Goal: Find specific page/section: Find specific page/section

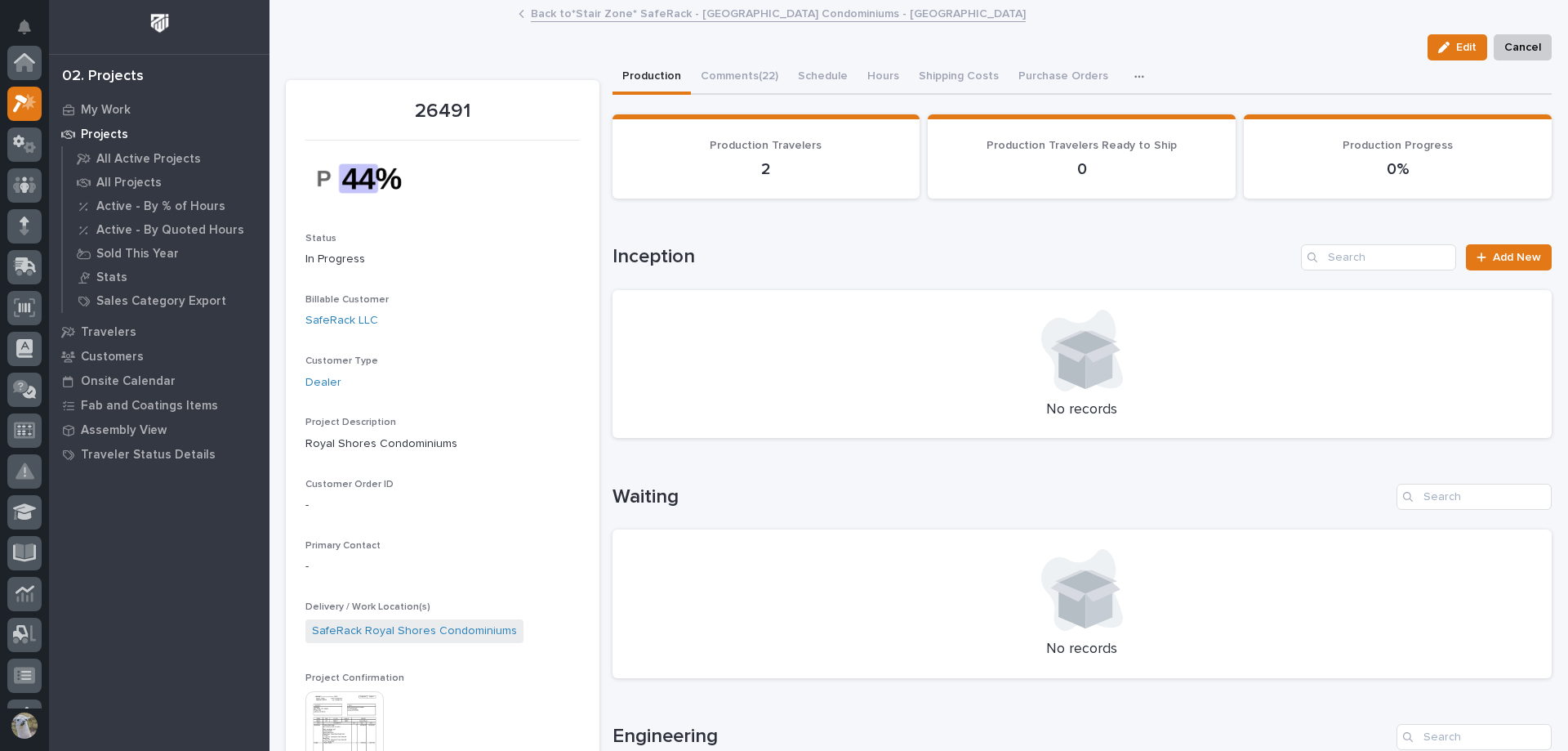
scroll to position [41, 0]
click at [621, 16] on link "Back to *Stair Zone* SafeRack - [GEOGRAPHIC_DATA] Condominiums - [GEOGRAPHIC_DA…" at bounding box center [778, 12] width 495 height 19
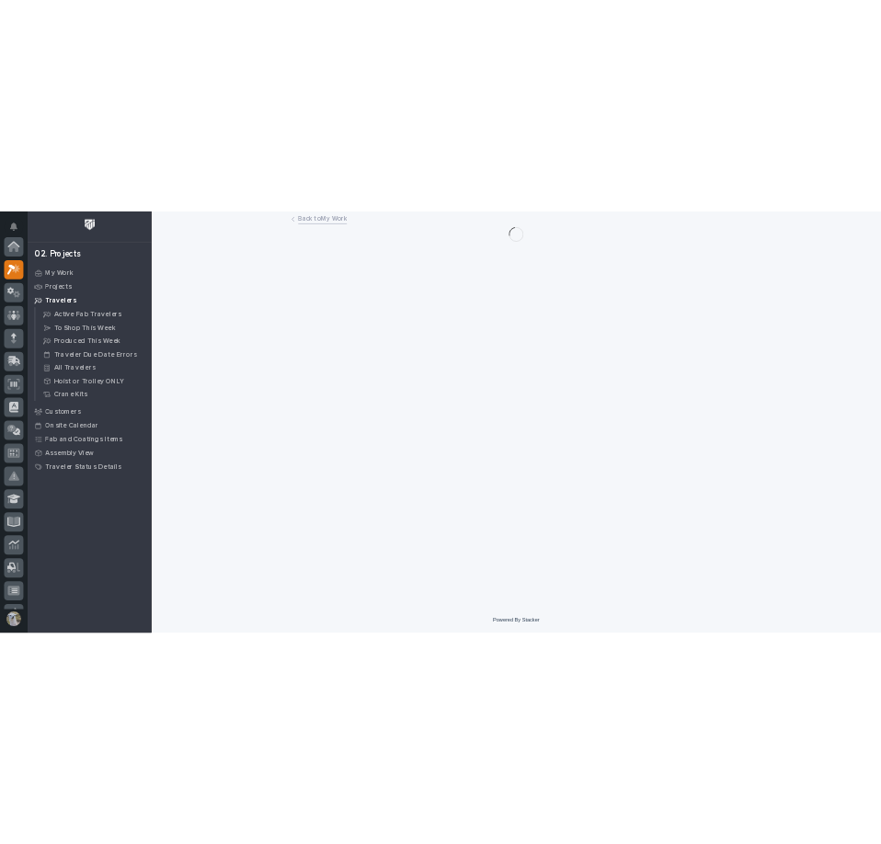
scroll to position [46, 0]
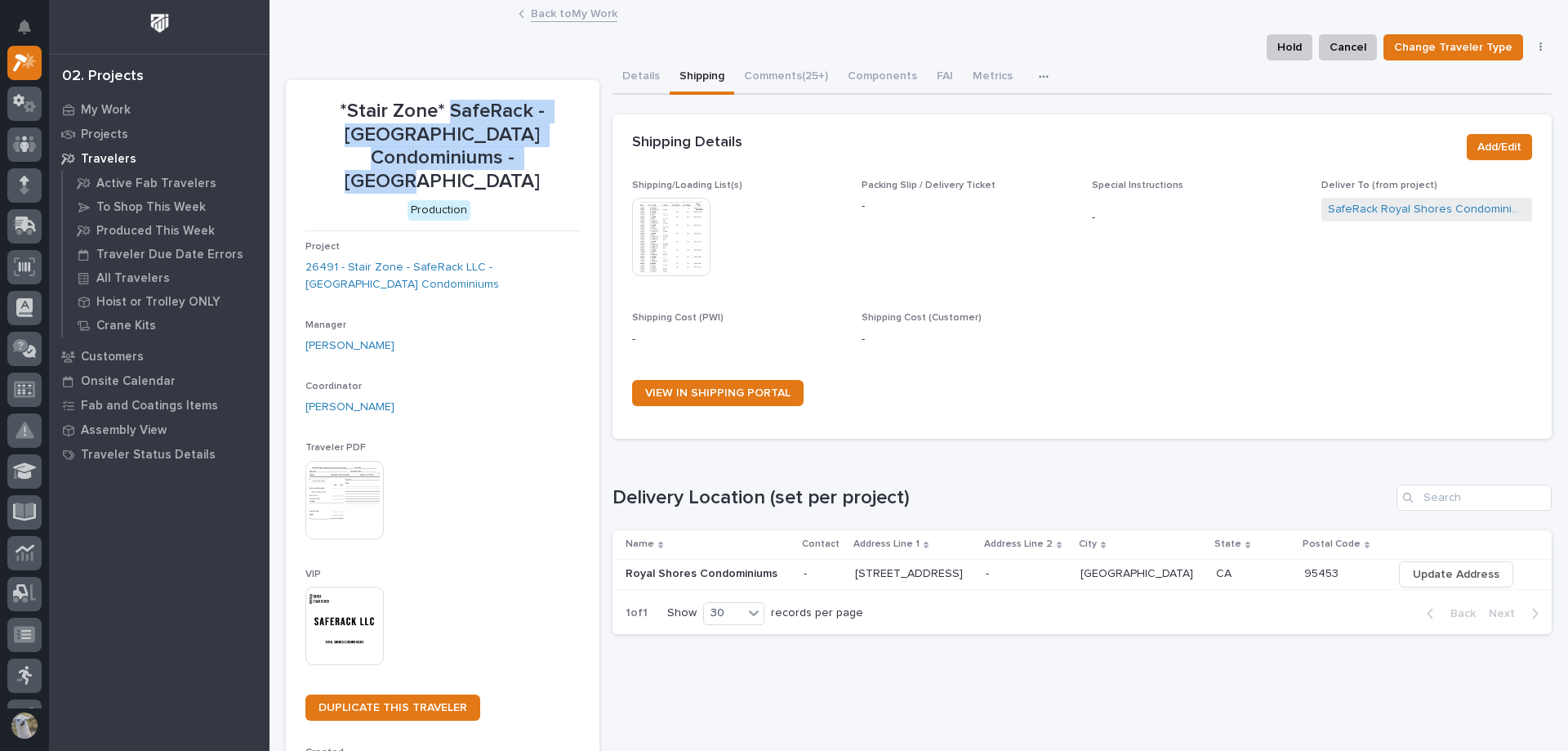
drag, startPoint x: 424, startPoint y: 108, endPoint x: 464, endPoint y: 157, distance: 63.3
click at [467, 160] on p "*Stair Zone* SafeRack - [GEOGRAPHIC_DATA] Condominiums - [GEOGRAPHIC_DATA]" at bounding box center [442, 147] width 275 height 94
copy p "SafeRack - Royal Shores Condominiums - [GEOGRAPHIC_DATA]"
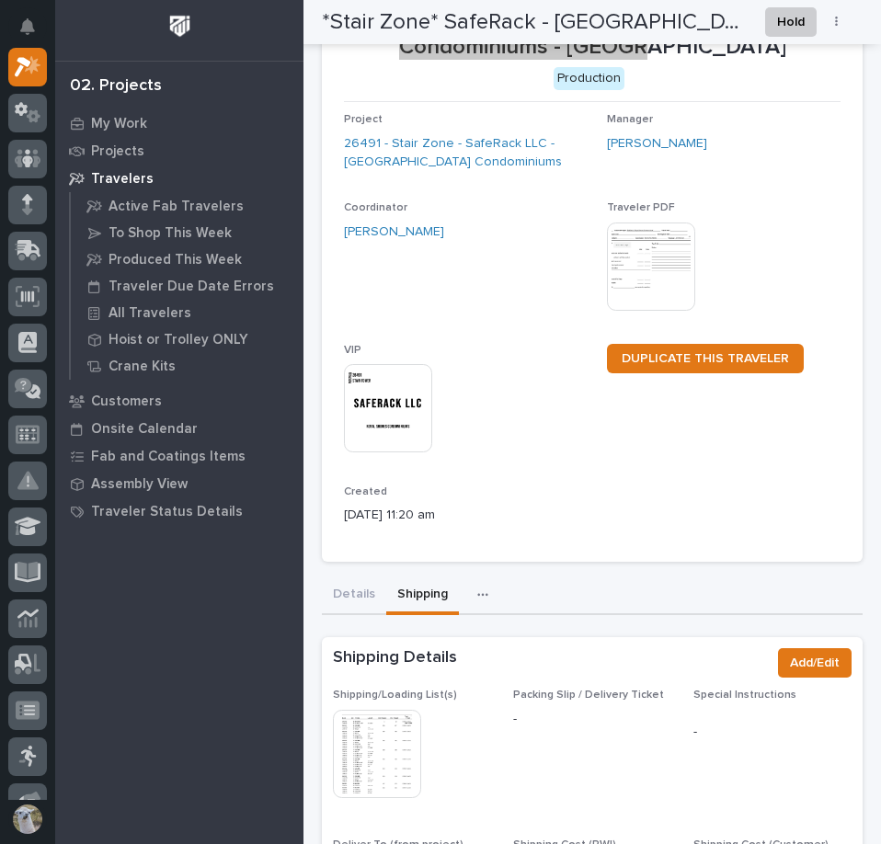
scroll to position [0, 0]
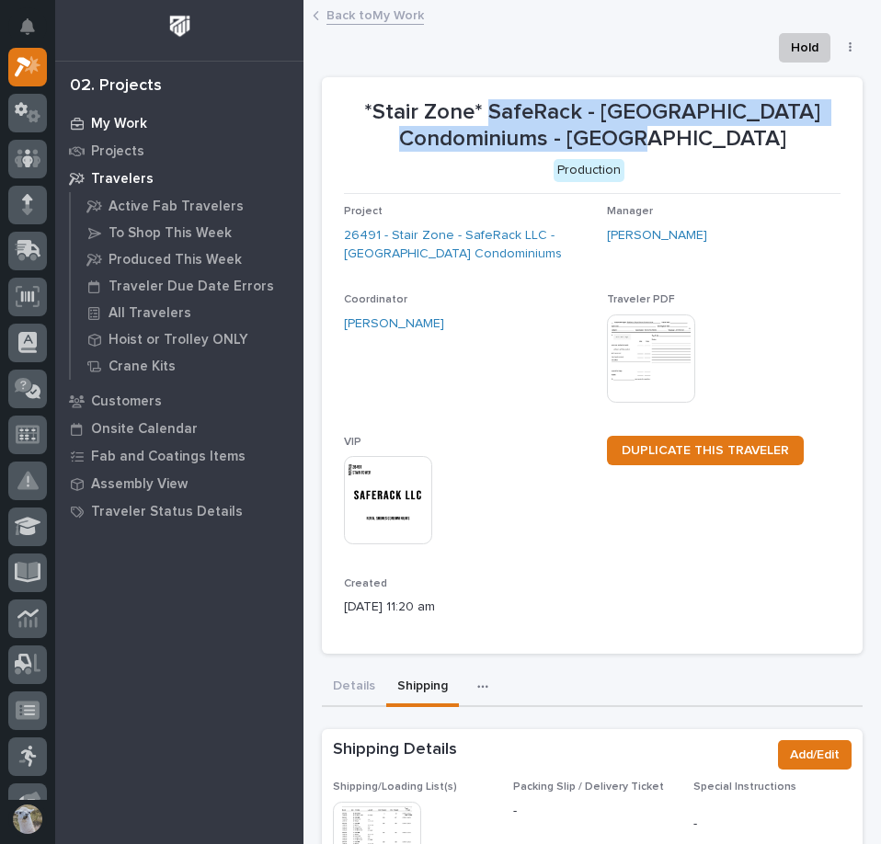
click at [126, 119] on p "My Work" at bounding box center [119, 124] width 56 height 17
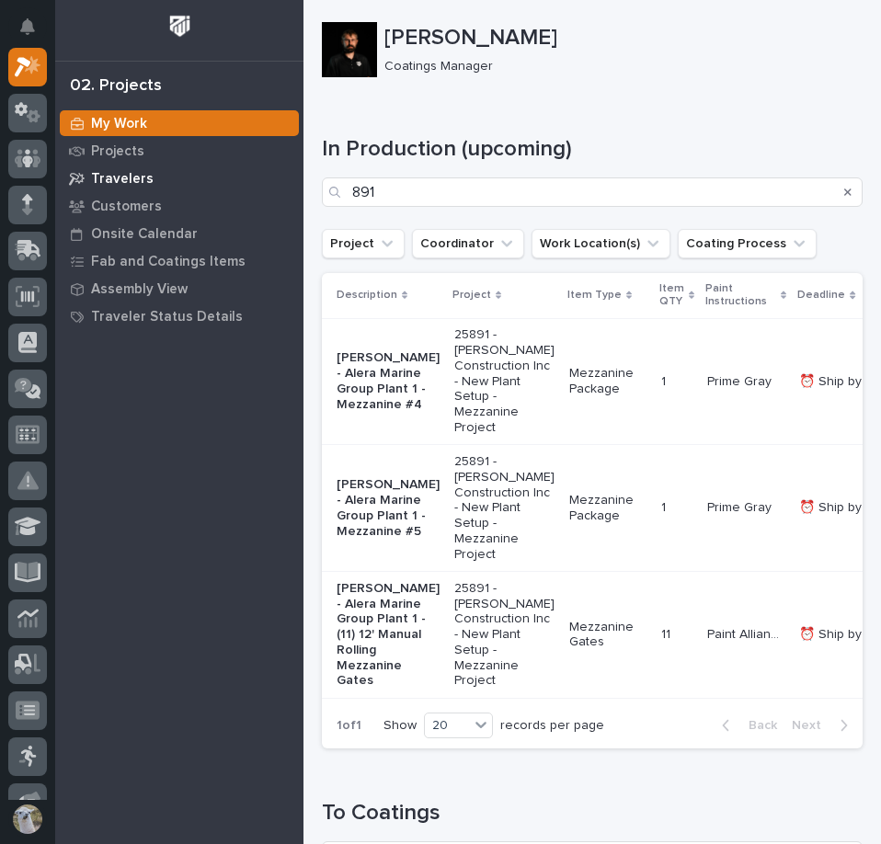
drag, startPoint x: 437, startPoint y: 195, endPoint x: 117, endPoint y: 187, distance: 320.1
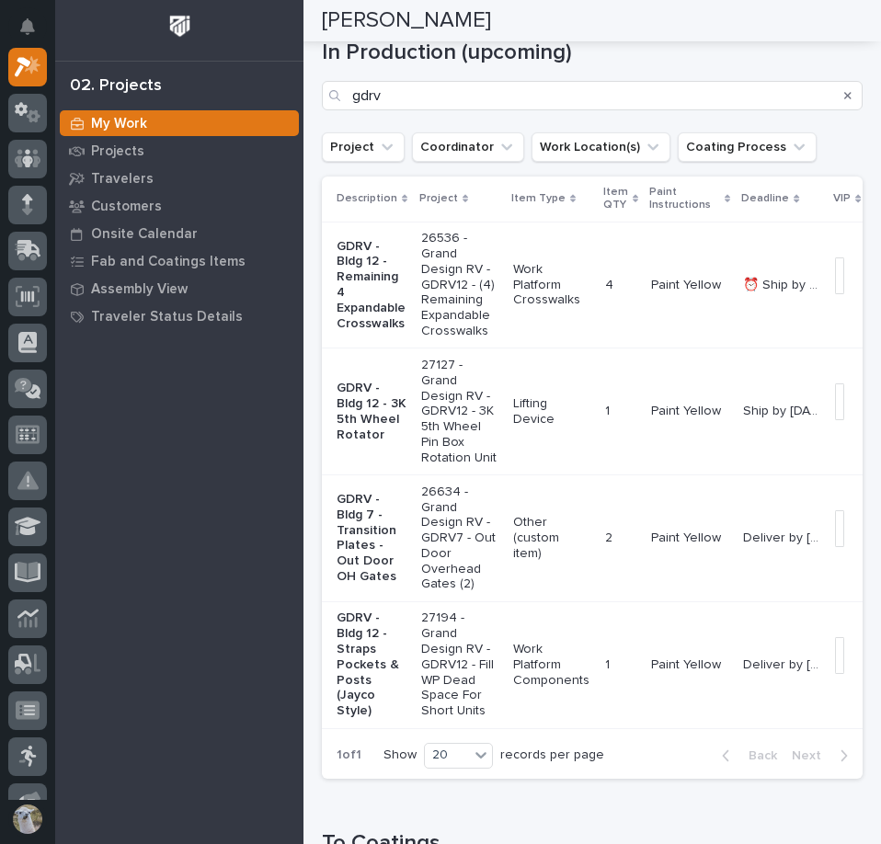
scroll to position [92, 0]
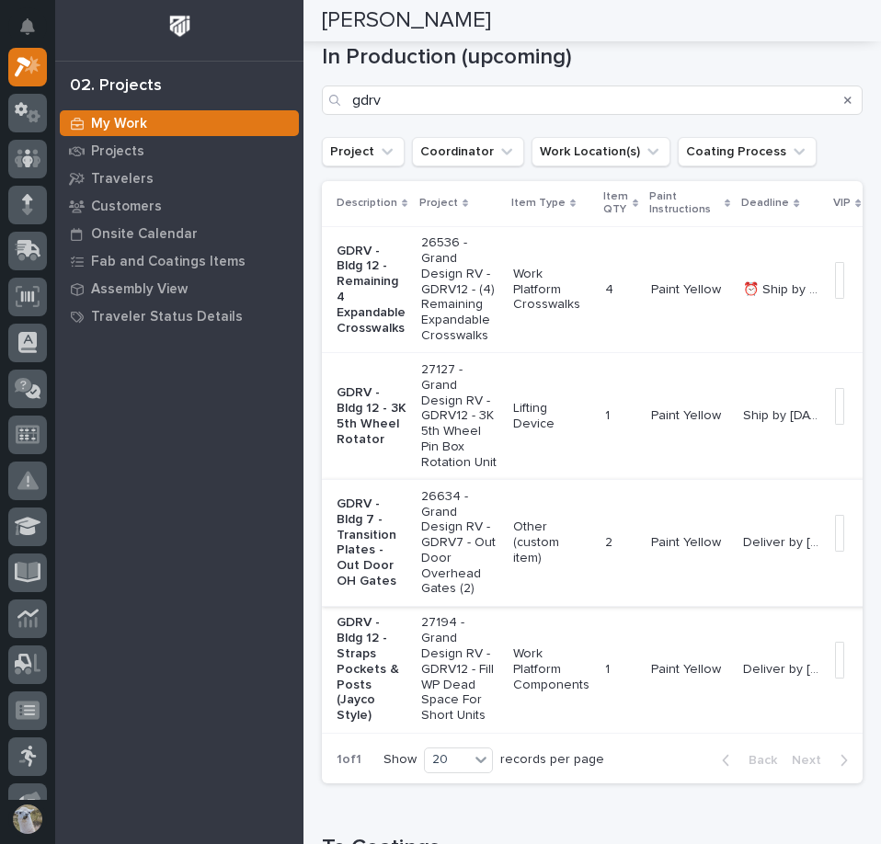
type input "gdrv"
click at [371, 555] on p "GDRV - Bldg 7 - Transition Plates - Out Door OH Gates" at bounding box center [371, 542] width 70 height 93
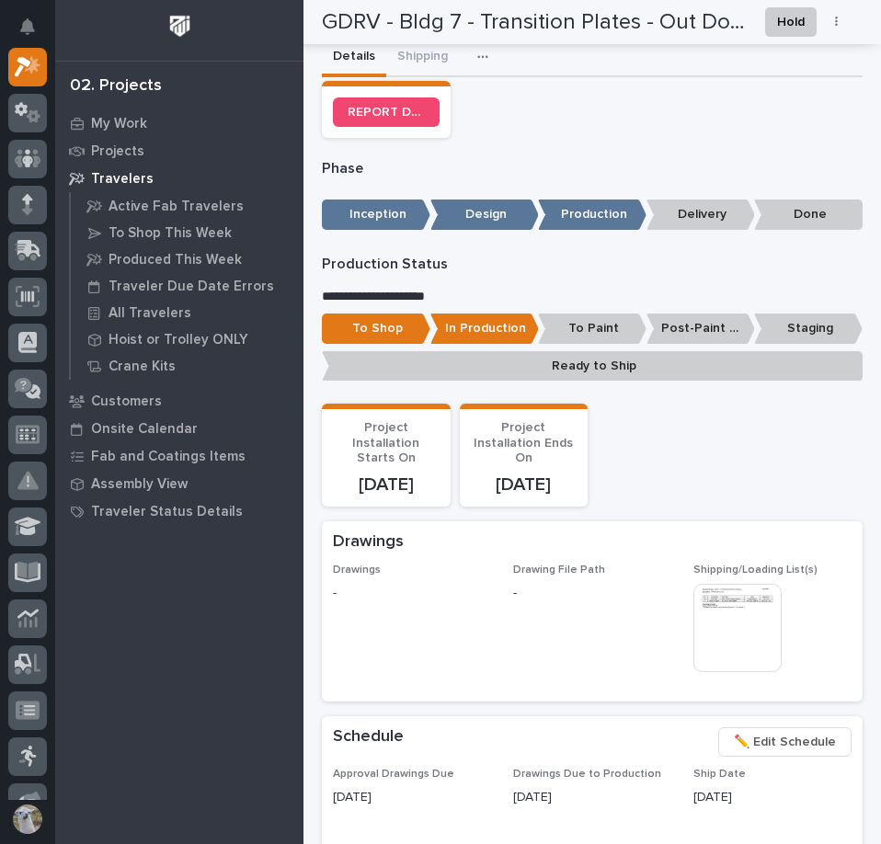
scroll to position [827, 0]
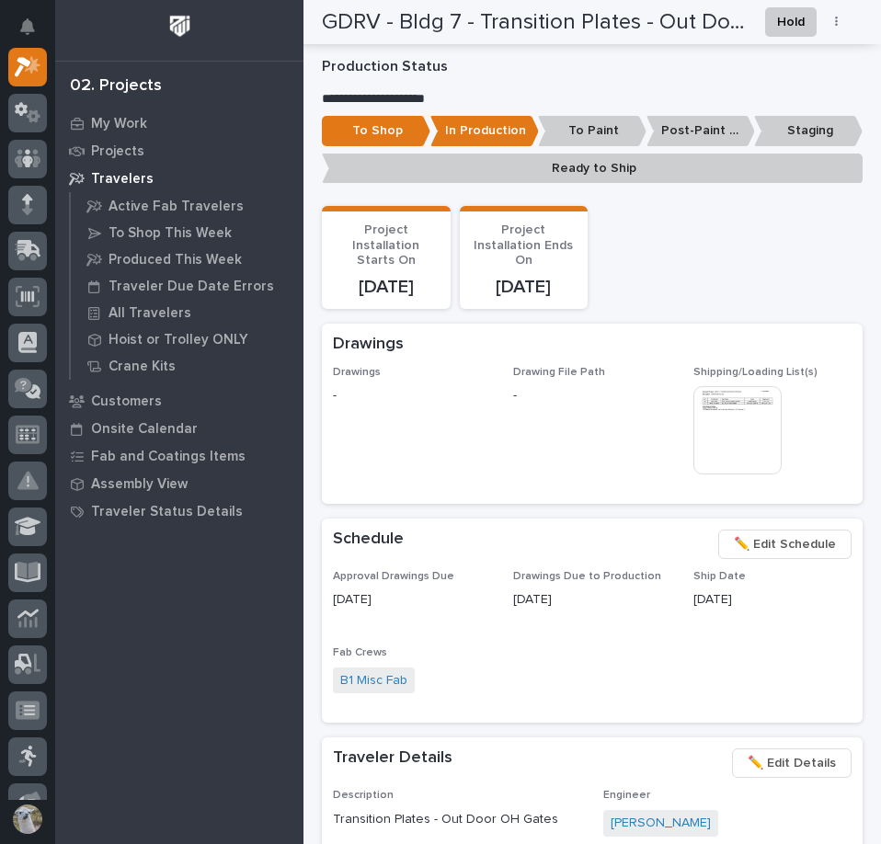
click at [714, 409] on img at bounding box center [737, 430] width 88 height 88
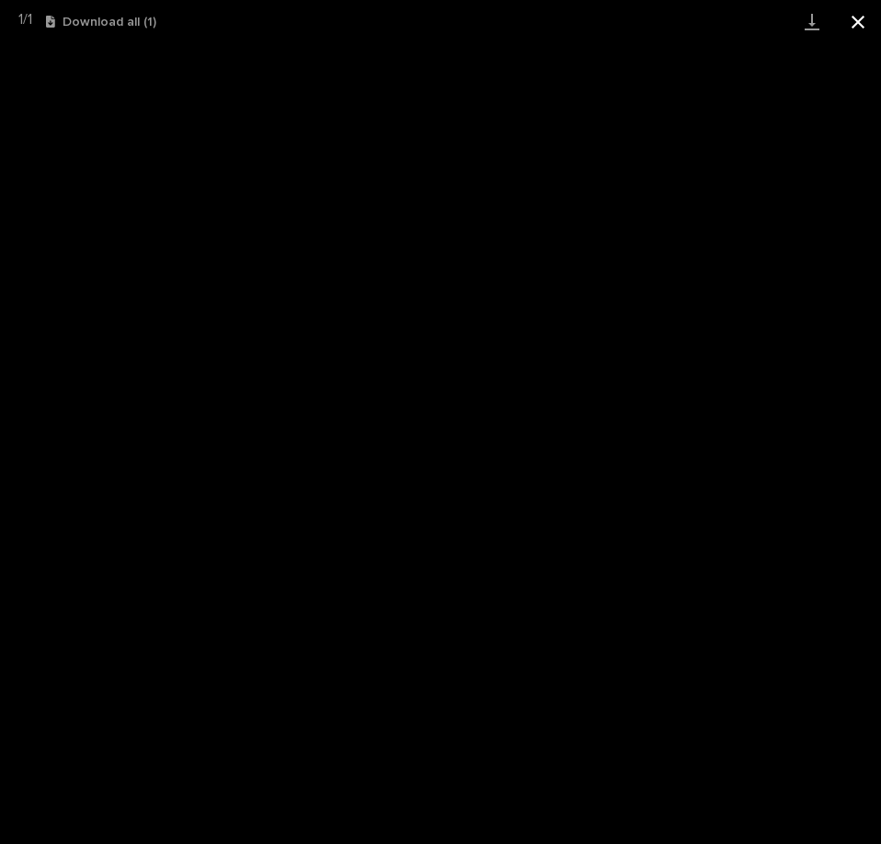
click at [864, 26] on button "Close gallery" at bounding box center [858, 21] width 46 height 43
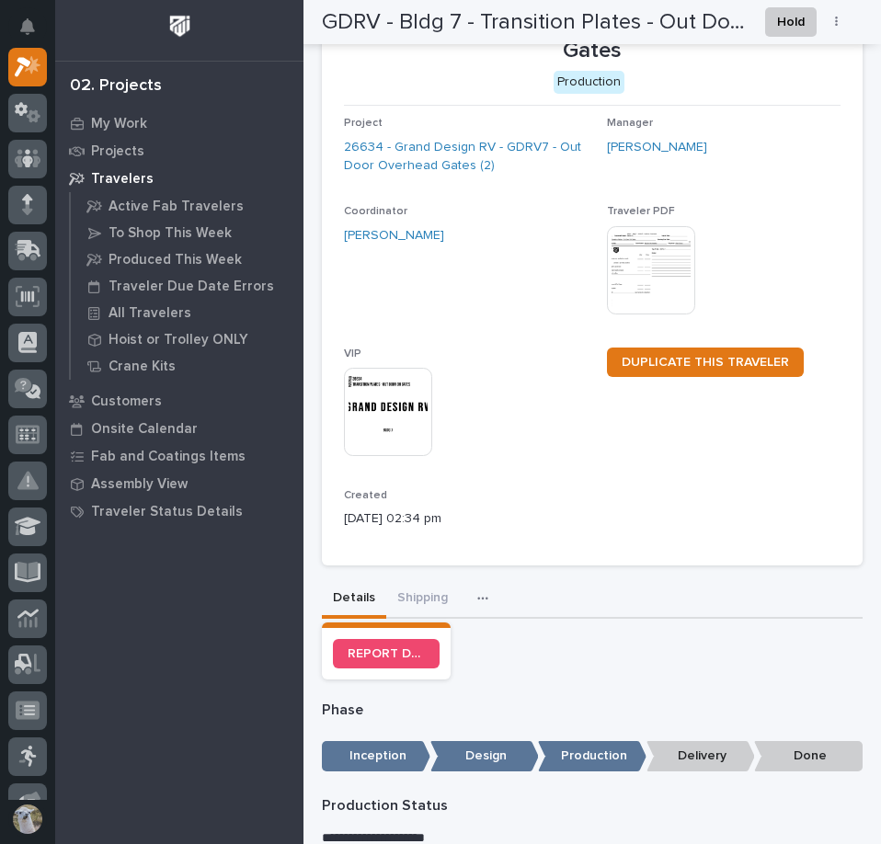
scroll to position [0, 0]
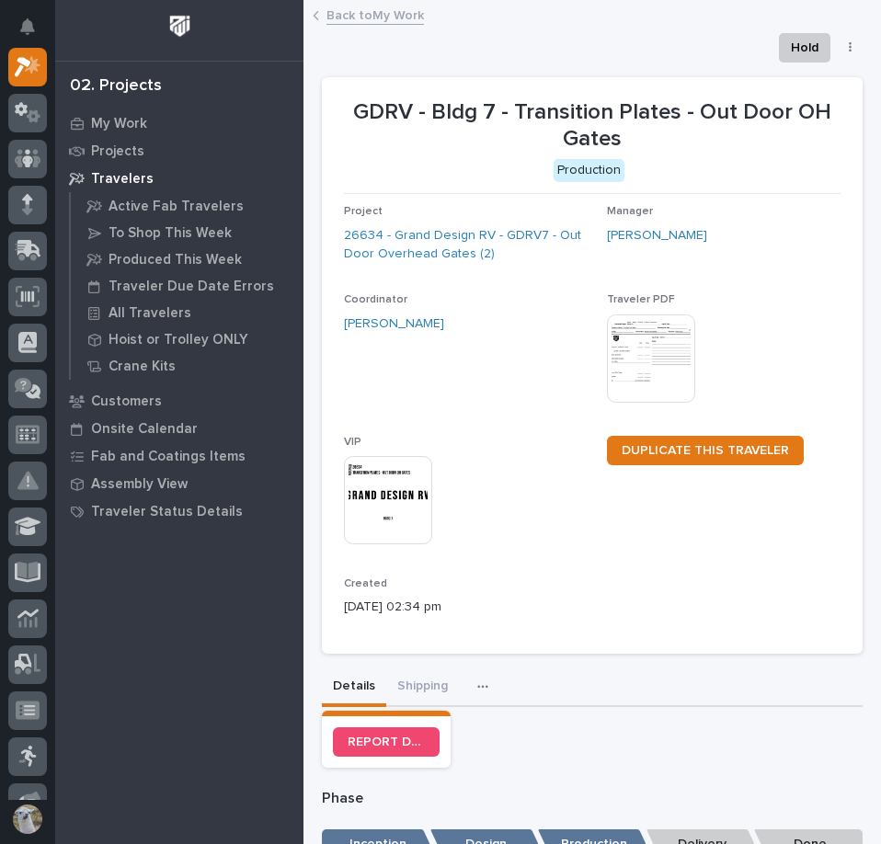
click at [352, 23] on link "Back to My Work" at bounding box center [374, 14] width 97 height 21
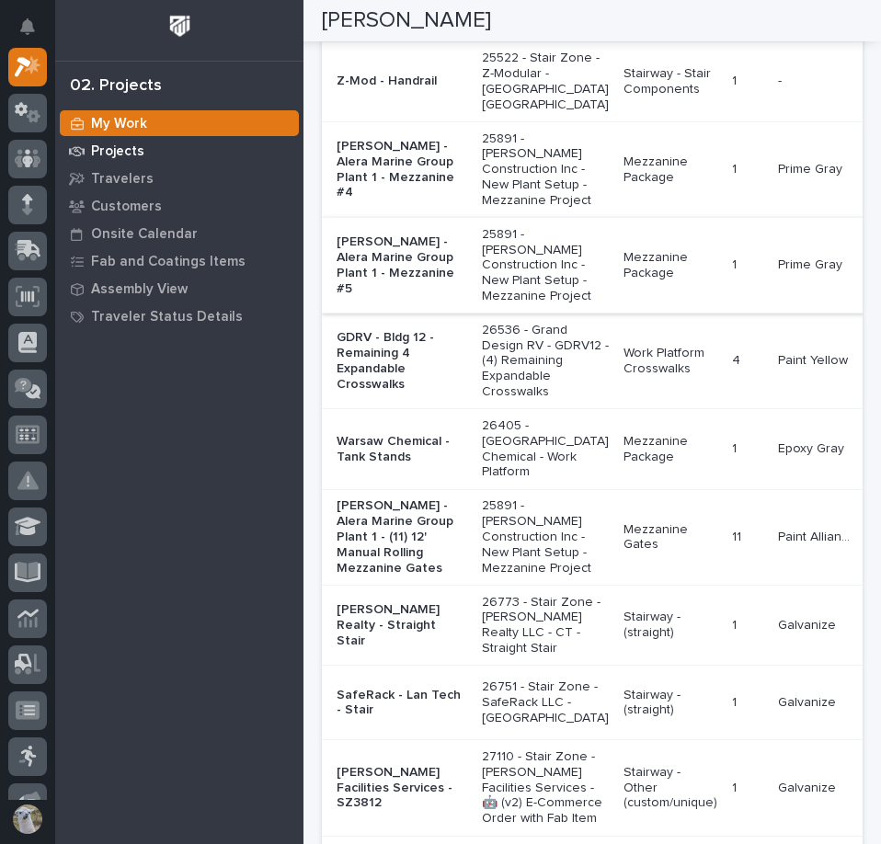
scroll to position [276, 0]
click at [120, 183] on p "Travelers" at bounding box center [122, 179] width 63 height 17
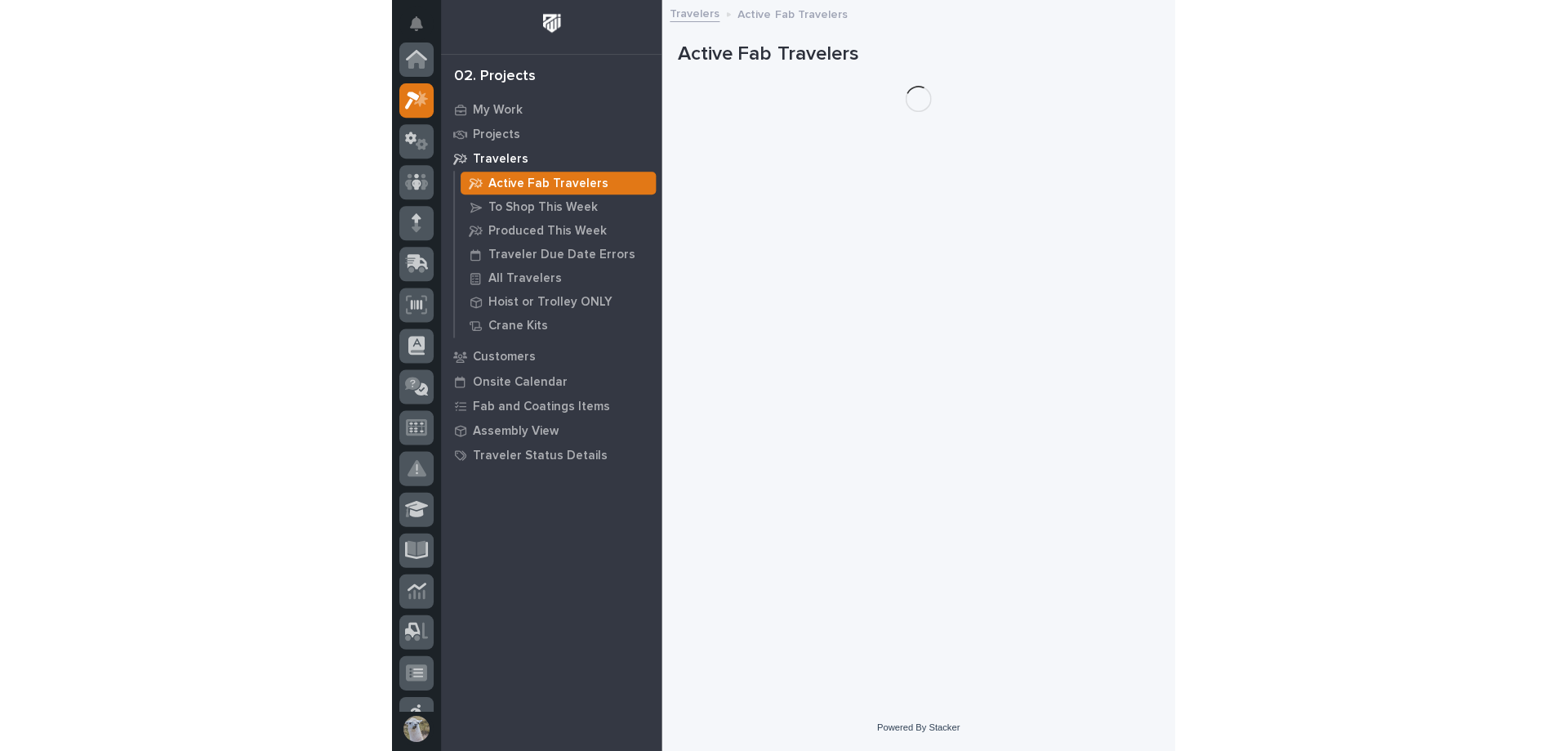
scroll to position [41, 0]
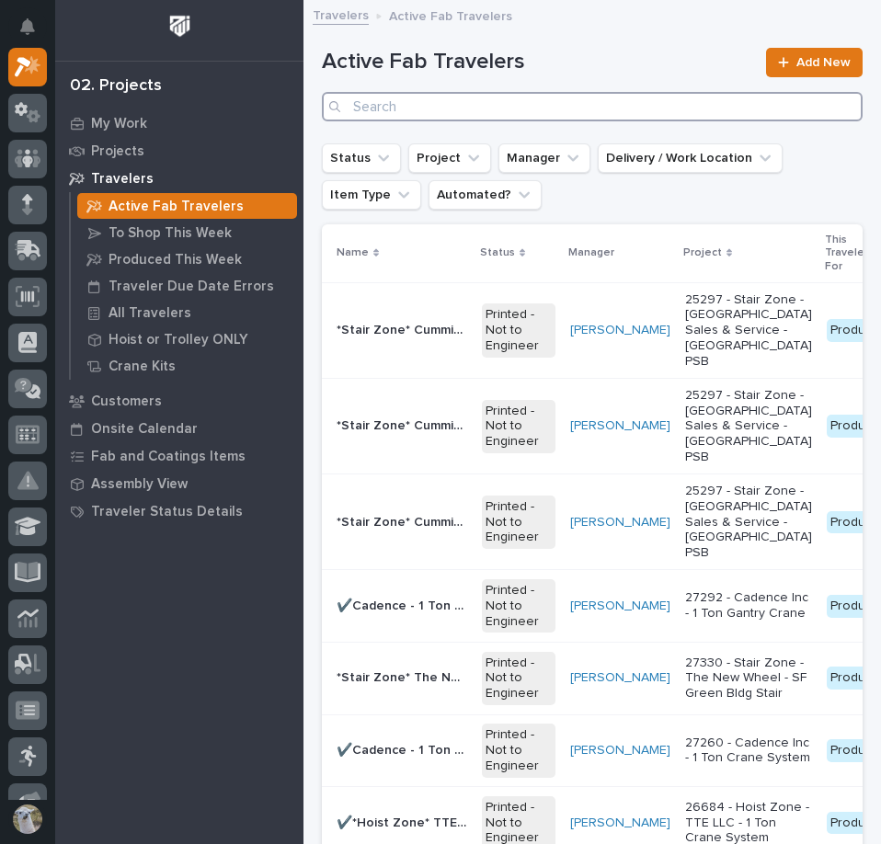
click at [628, 98] on input "Search" at bounding box center [592, 106] width 541 height 29
type input "d"
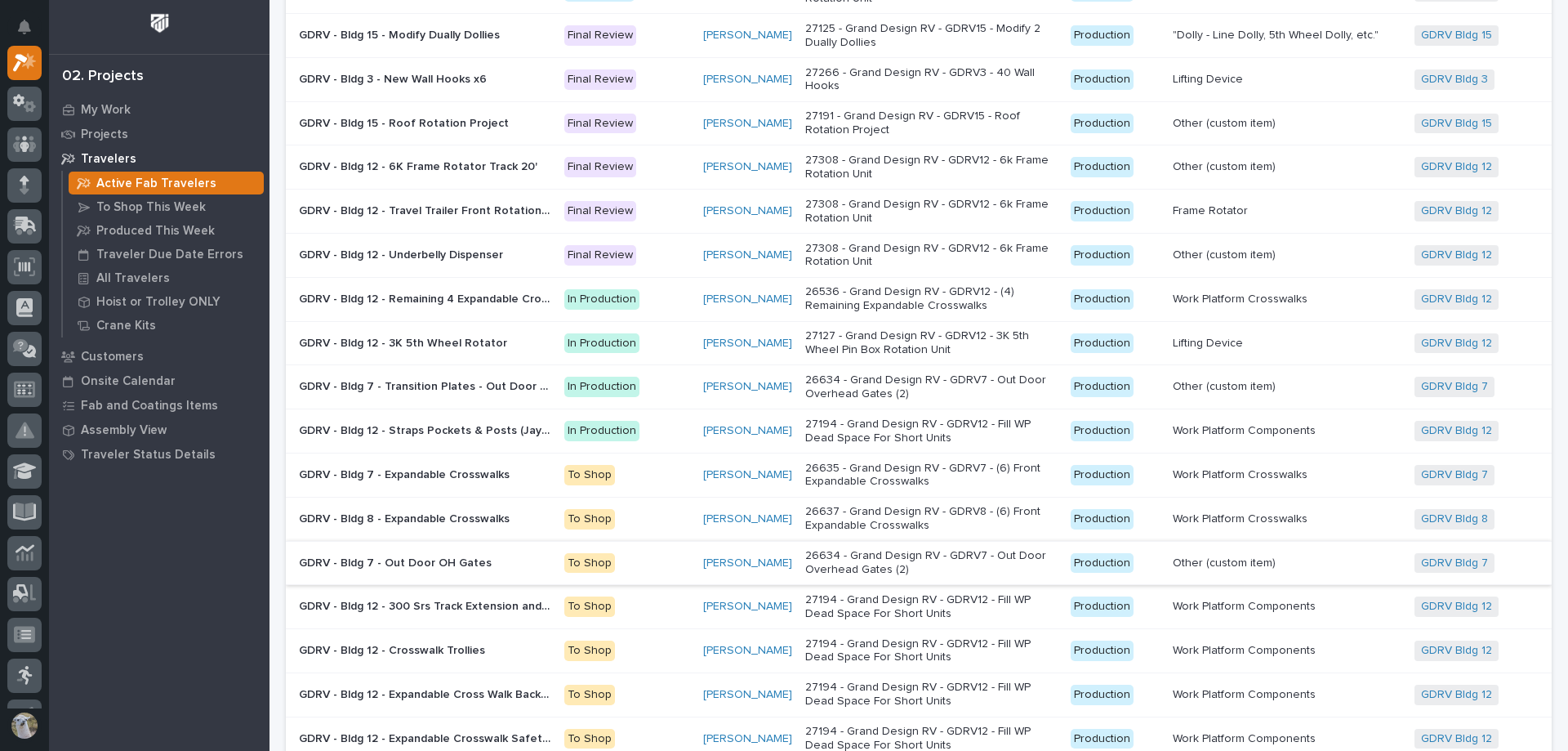
scroll to position [245, 0]
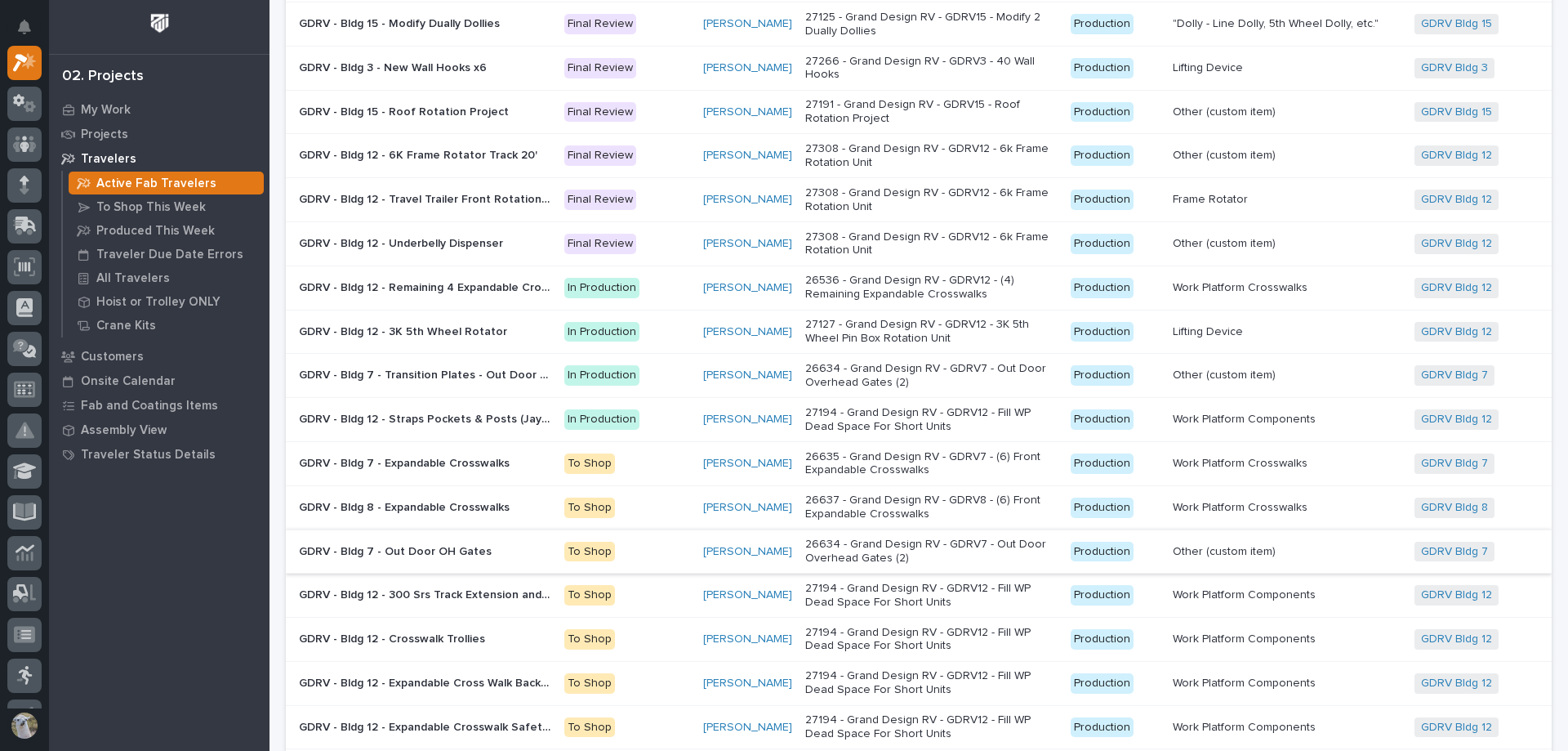
type input "gdrv"
click at [471, 547] on p "GDRV - Bldg 7 - Out Door OH Gates" at bounding box center [396, 550] width 196 height 17
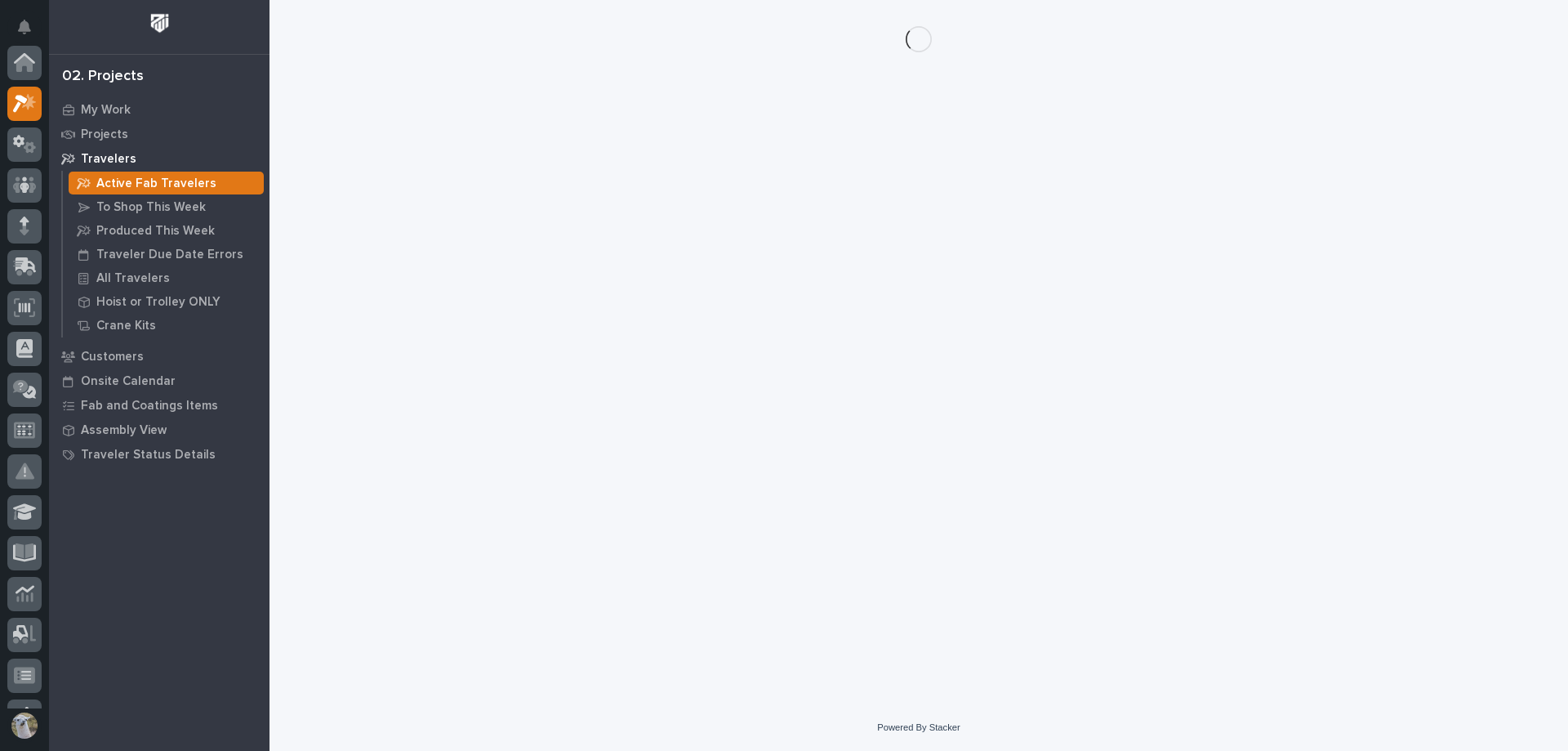
scroll to position [41, 0]
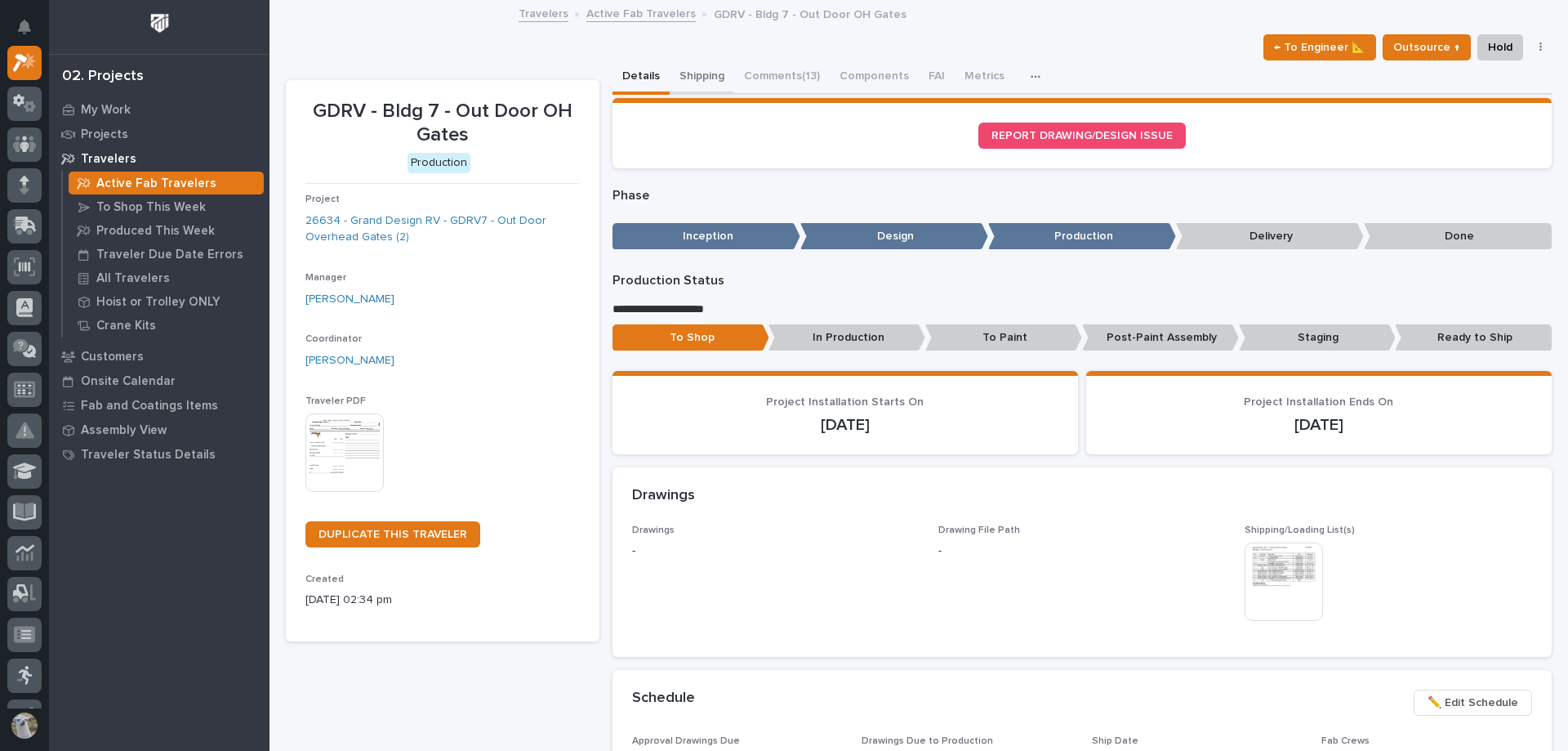
click at [713, 77] on button "Shipping" at bounding box center [702, 77] width 65 height 35
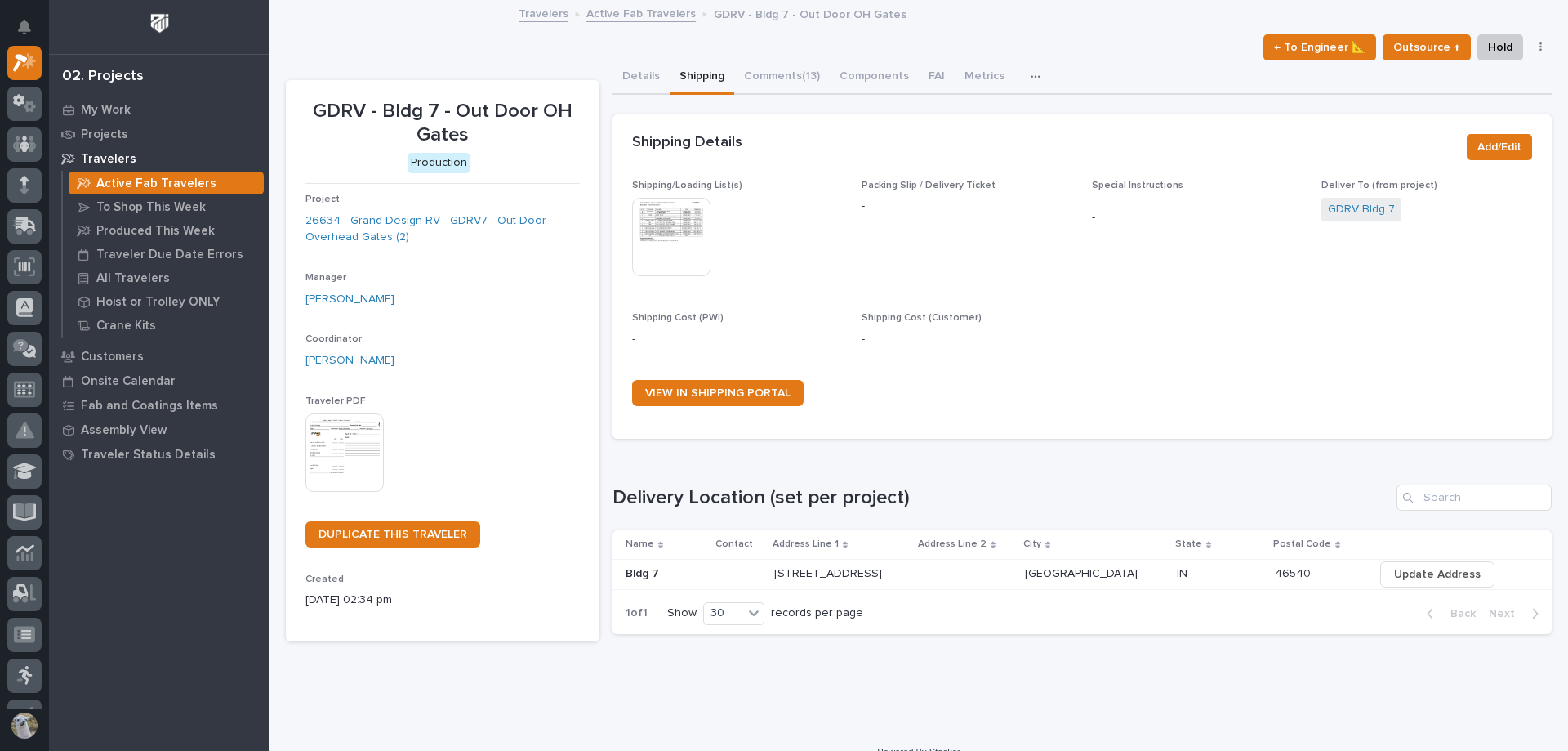
click at [676, 243] on img at bounding box center [672, 236] width 78 height 78
